Goal: Task Accomplishment & Management: Manage account settings

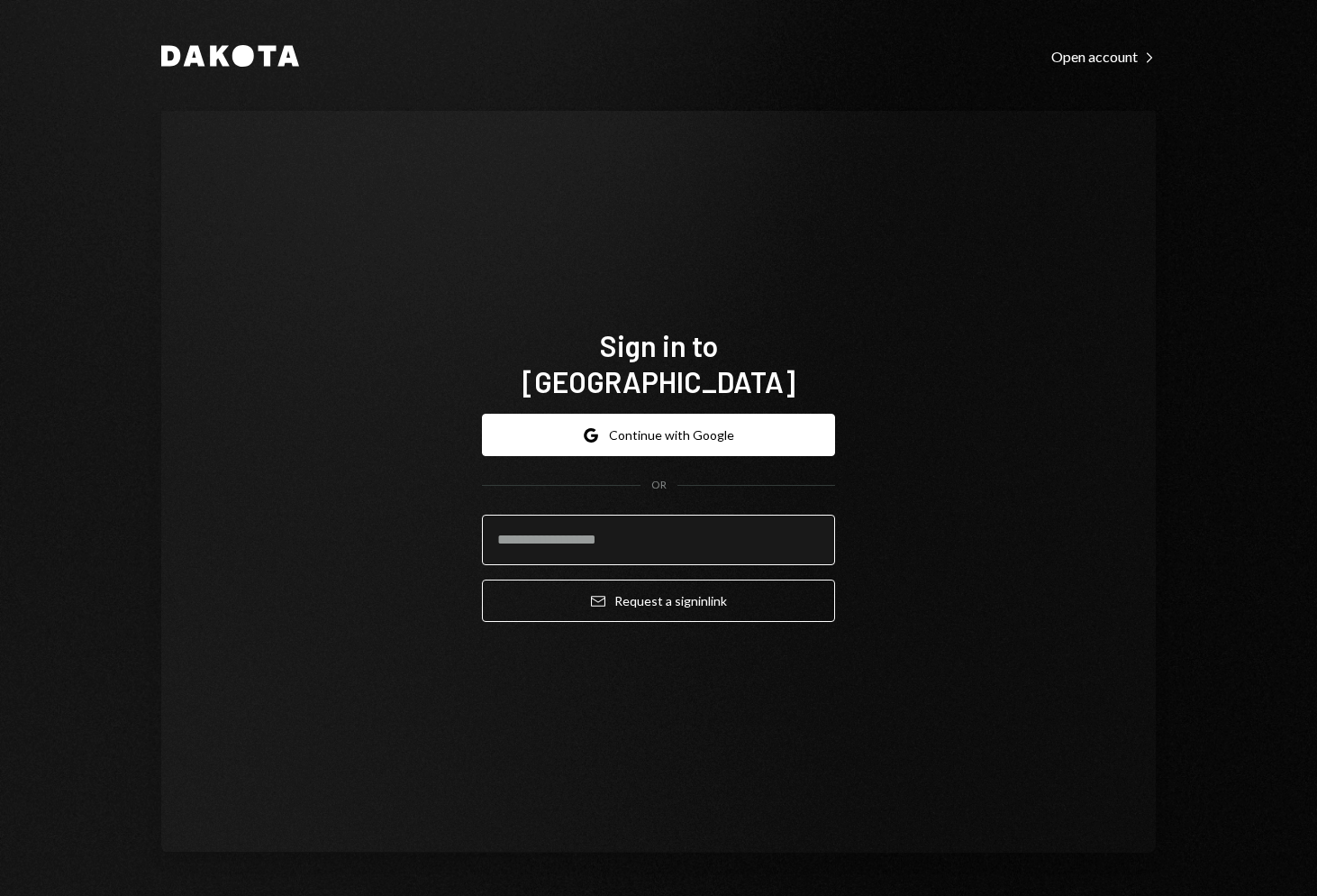
click at [627, 544] on input "email" at bounding box center [658, 539] width 353 height 50
click at [670, 257] on div "Sign in to [GEOGRAPHIC_DATA] Google Continue with Google OR Email Request a sig…" at bounding box center [658, 481] width 995 height 742
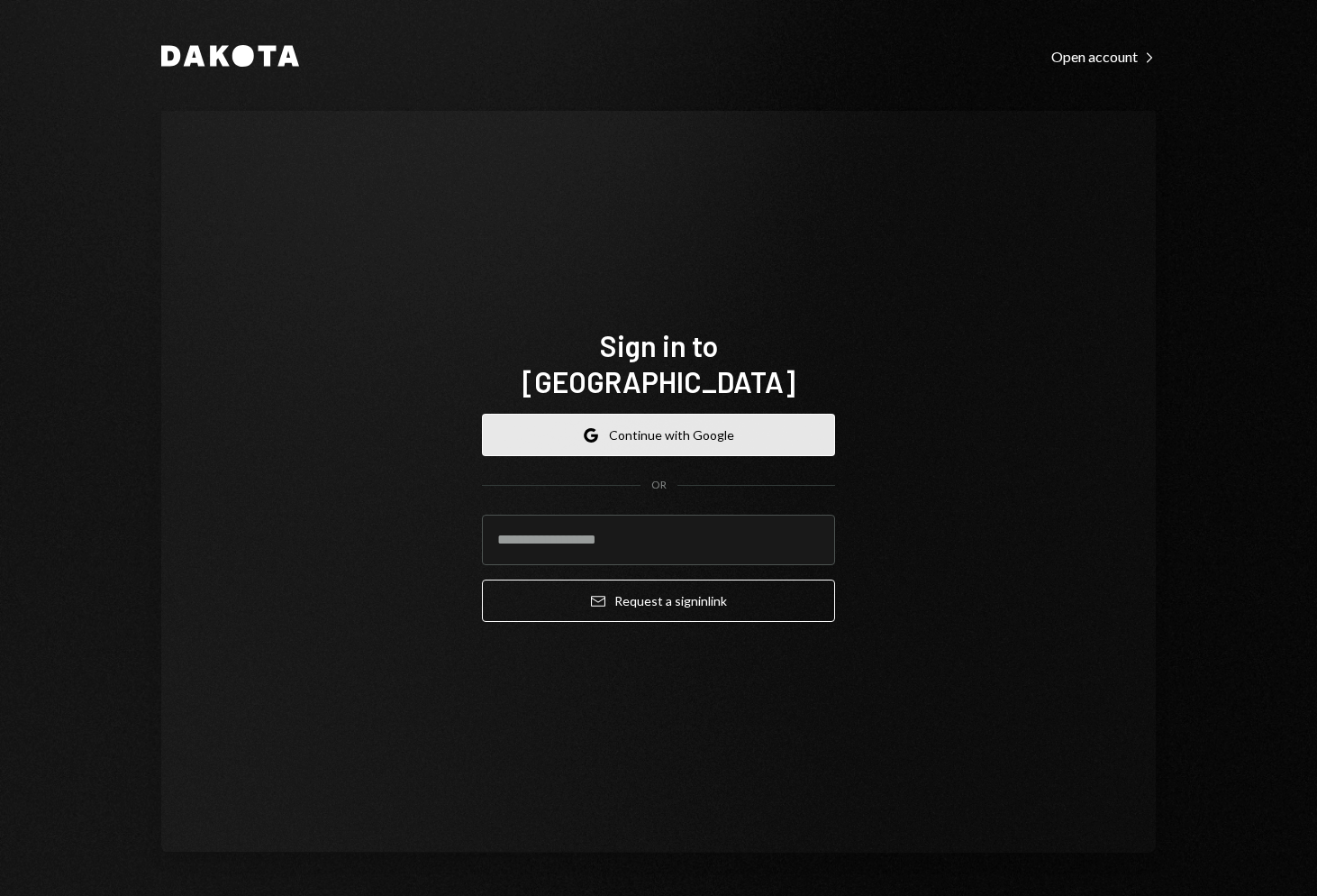
click at [642, 414] on button "Google Continue with Google" at bounding box center [658, 435] width 353 height 42
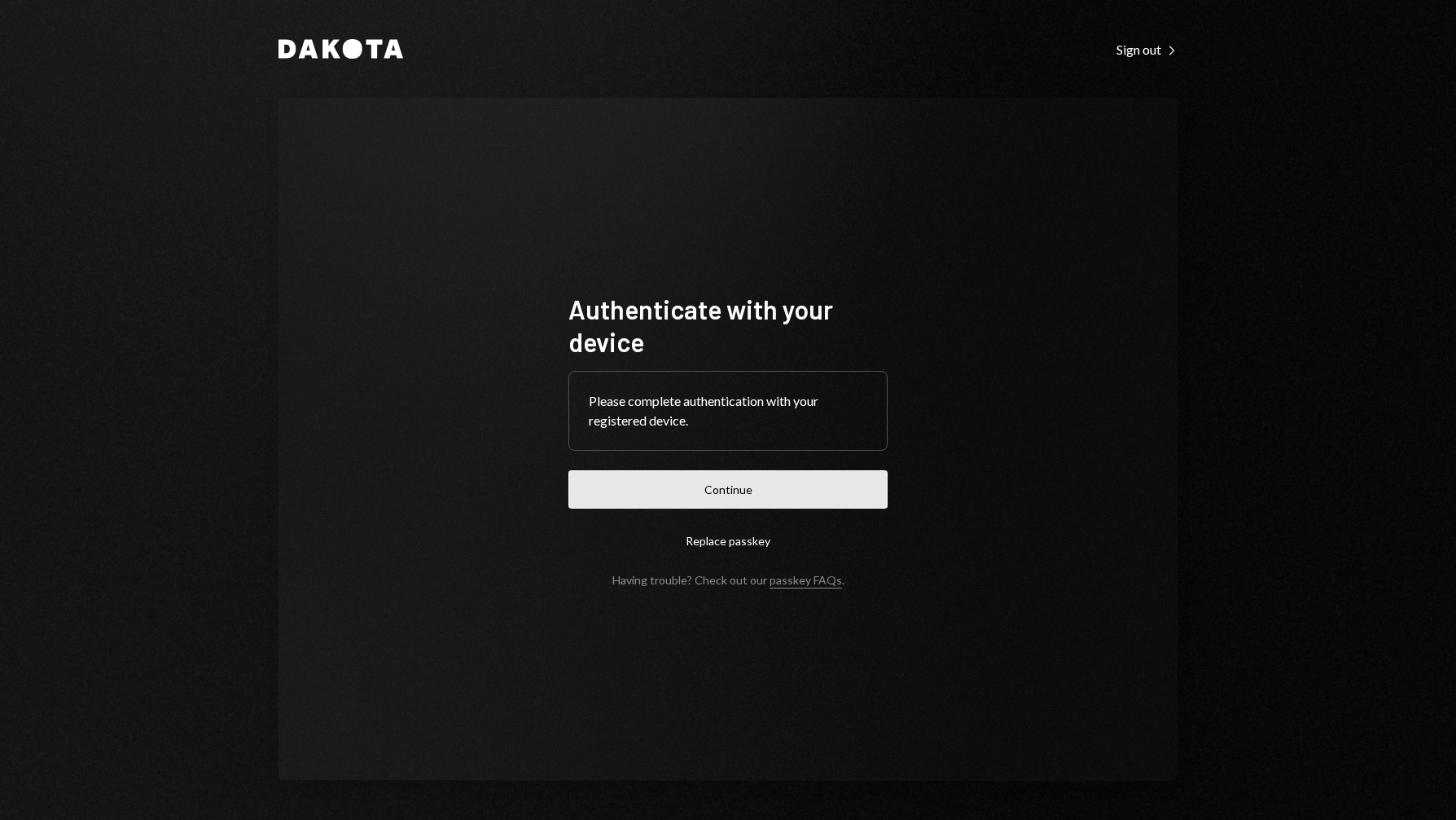
click at [693, 479] on button "Continue" at bounding box center [728, 489] width 319 height 38
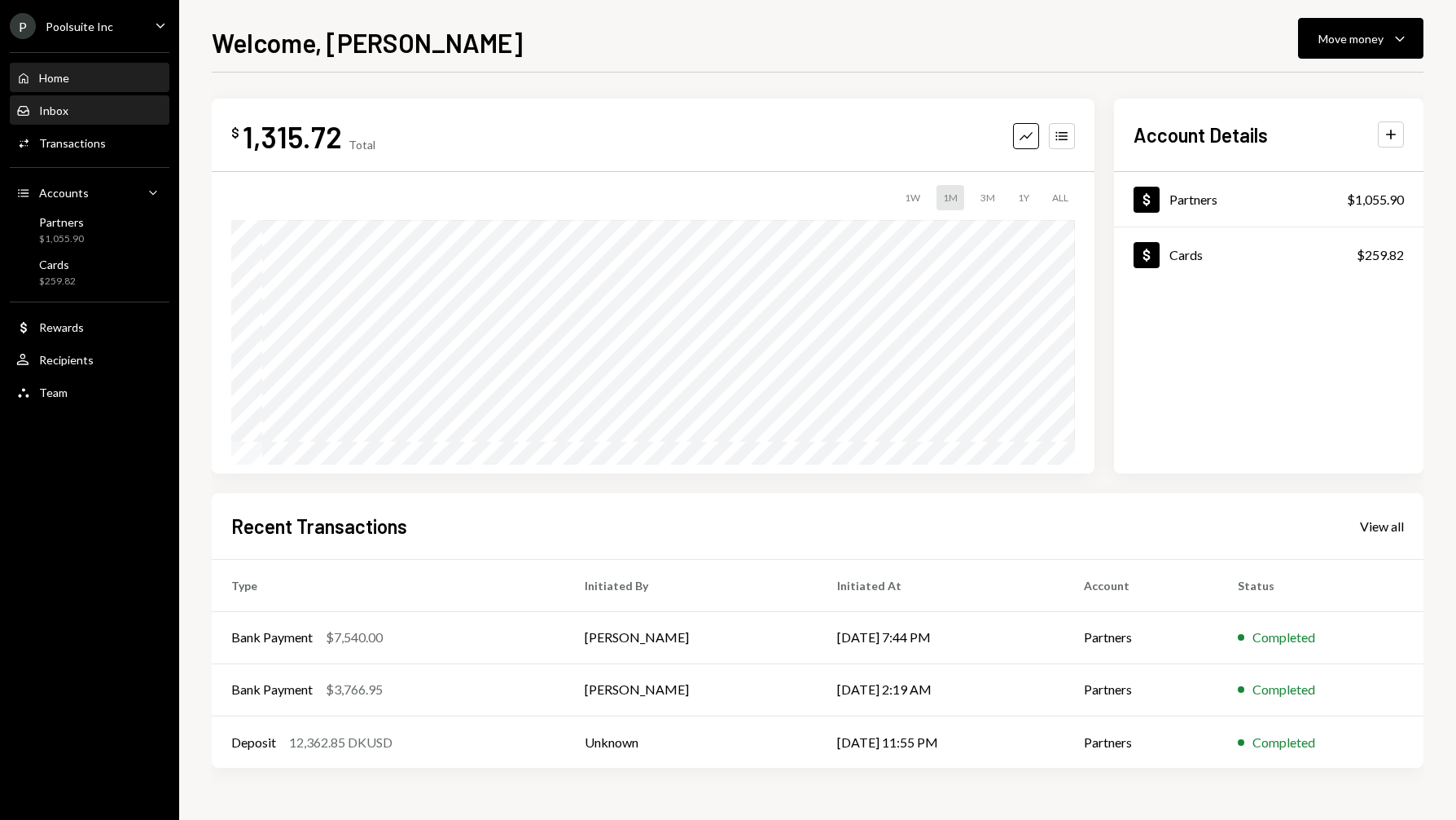
click at [45, 108] on div "Inbox" at bounding box center [54, 110] width 30 height 14
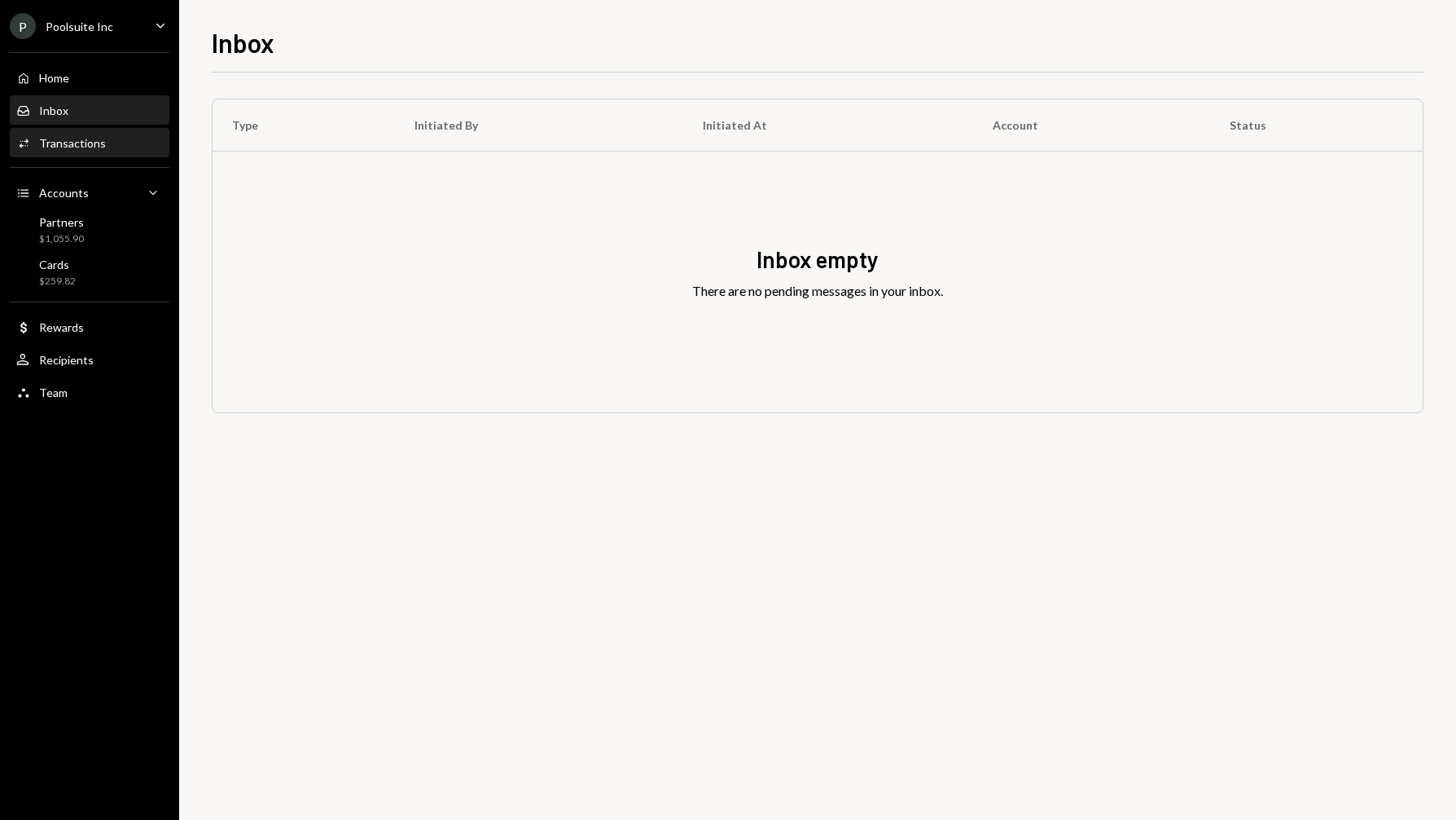
click at [54, 139] on div "Transactions" at bounding box center [72, 143] width 67 height 14
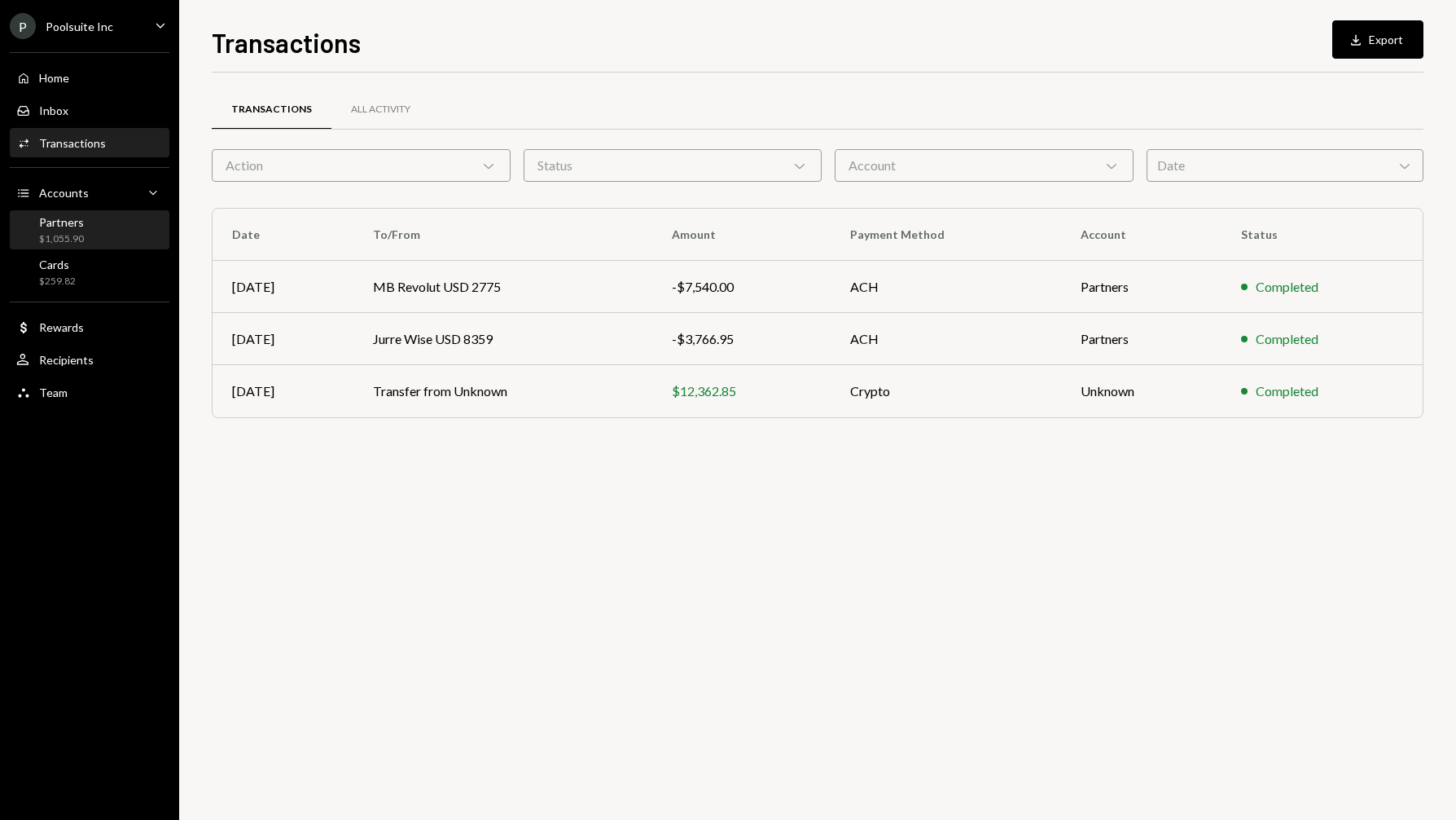
click at [92, 236] on div "Partners $1,055.90" at bounding box center [90, 230] width 147 height 31
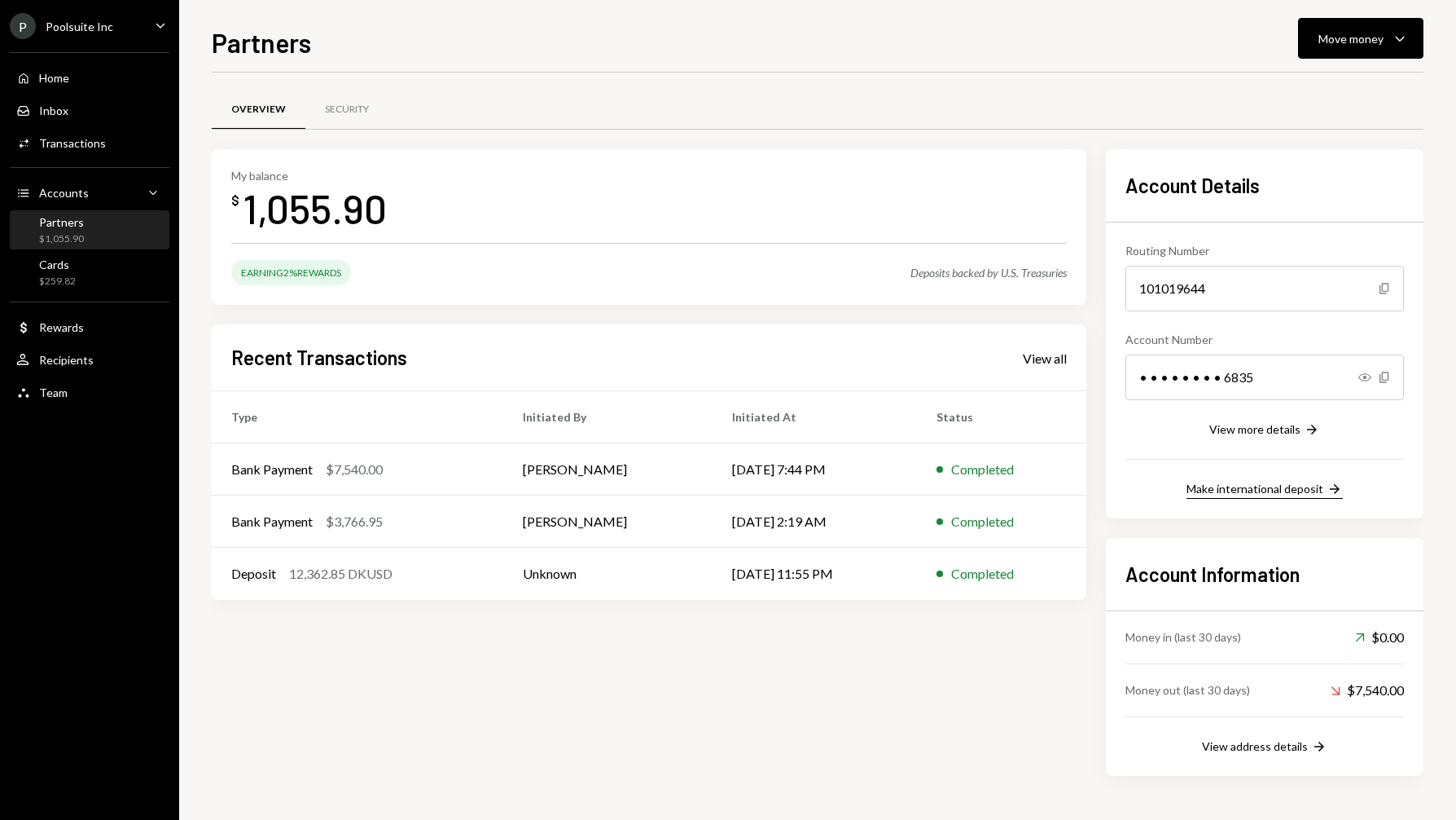
click at [1240, 496] on button "Make international deposit Right Arrow" at bounding box center [1265, 490] width 156 height 18
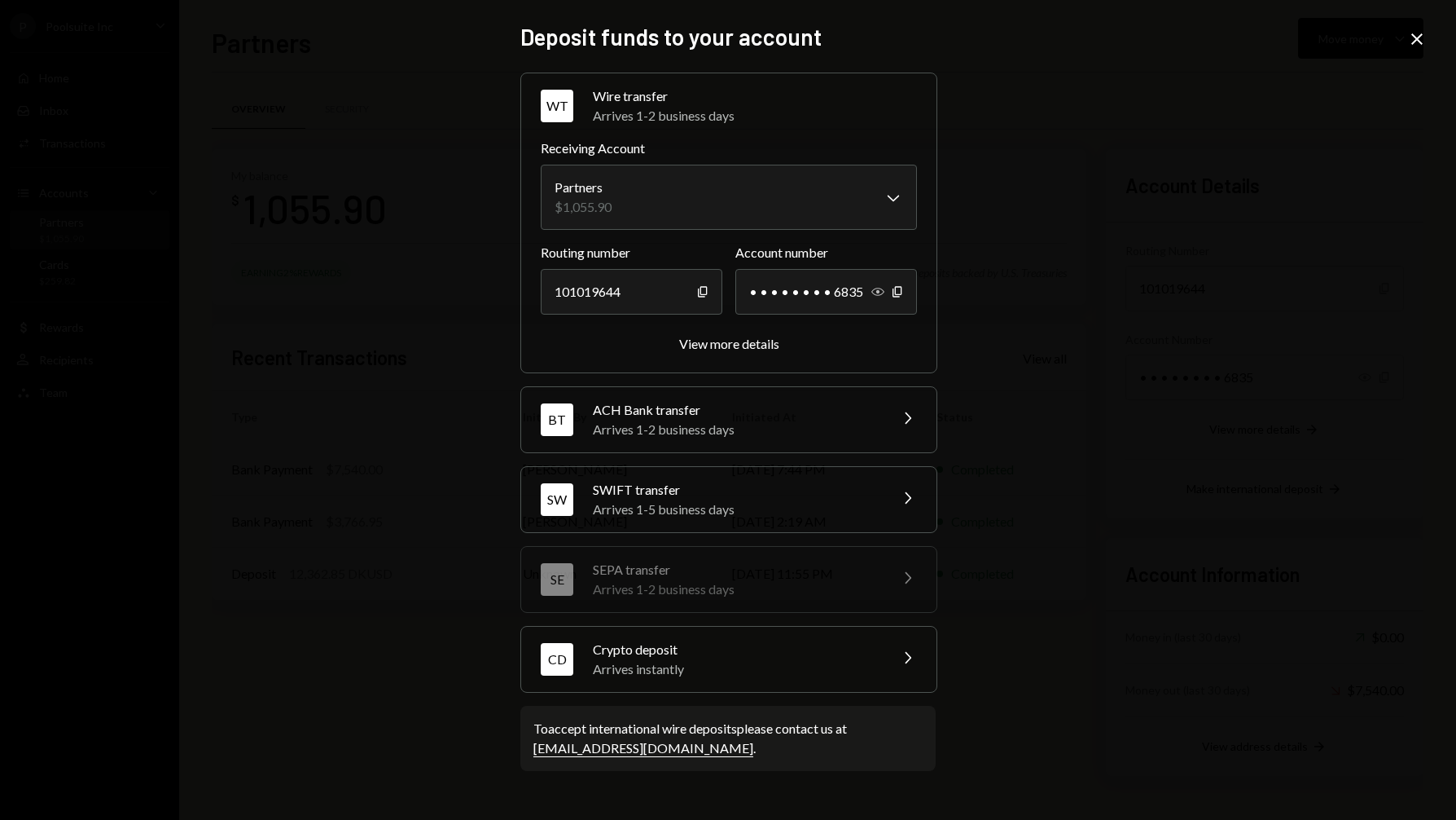
click at [883, 292] on icon "Show" at bounding box center [878, 292] width 13 height 13
click at [745, 410] on div "ACH Bank transfer" at bounding box center [735, 410] width 285 height 20
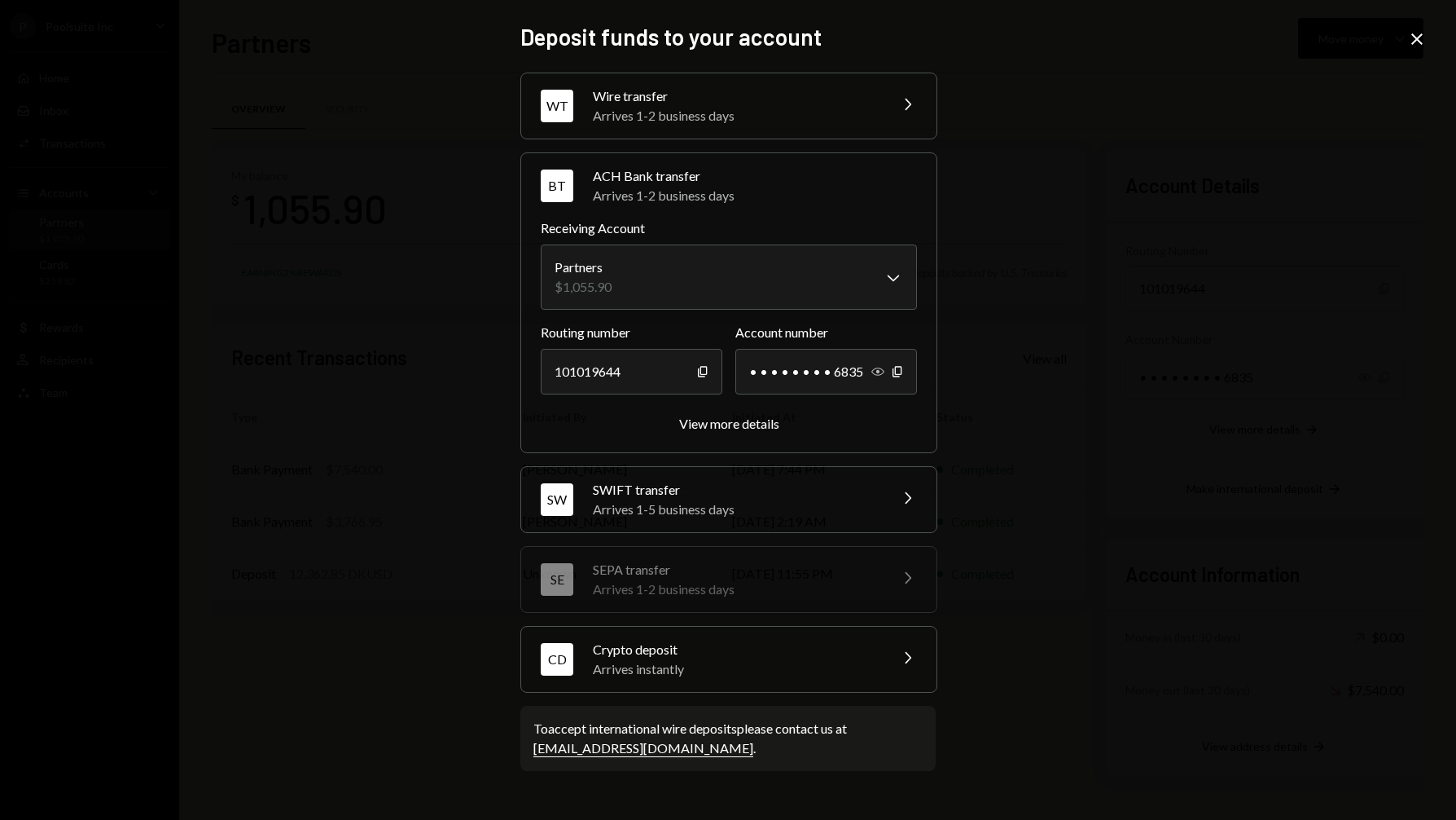
click at [882, 373] on icon "button" at bounding box center [878, 372] width 13 height 8
